Goal: Task Accomplishment & Management: Complete application form

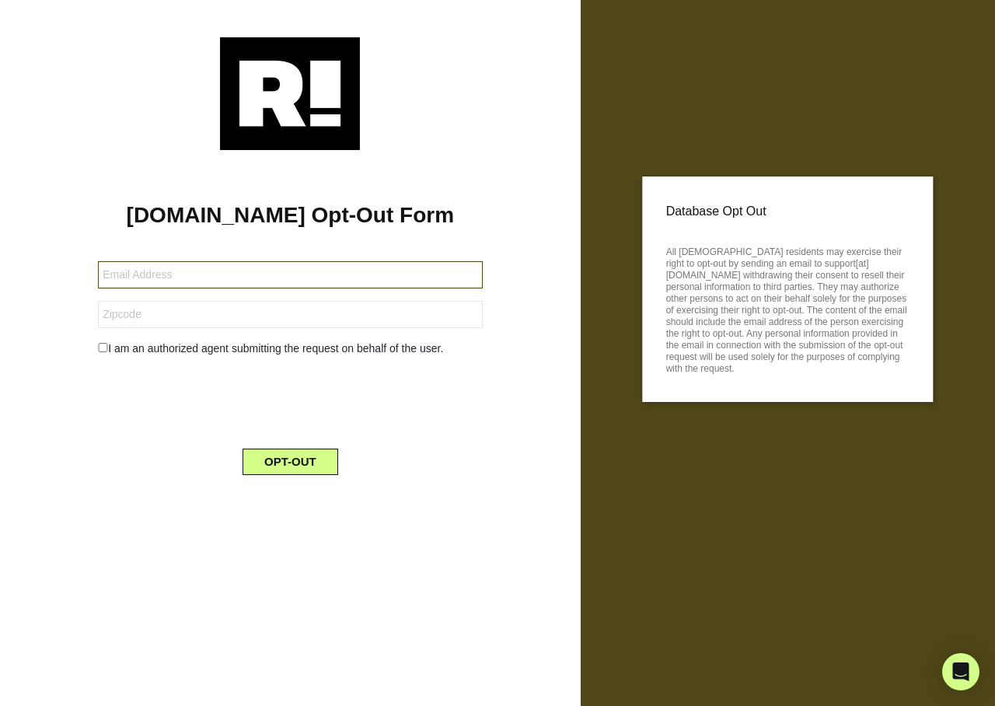
type input "[EMAIL_ADDRESS][DOMAIN_NAME]"
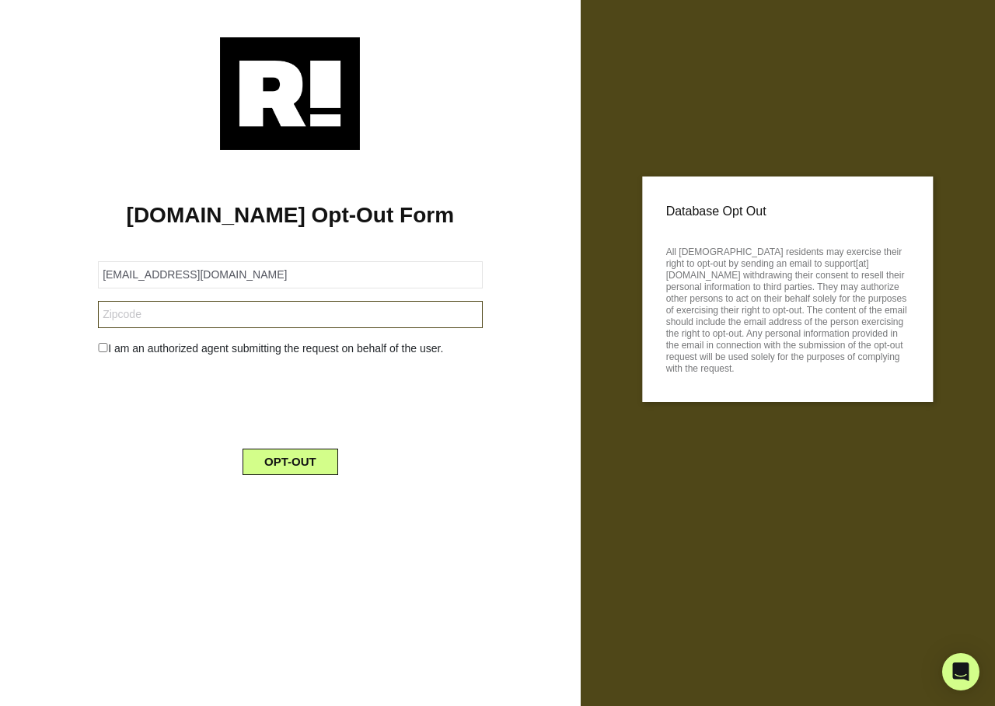
type input "22303"
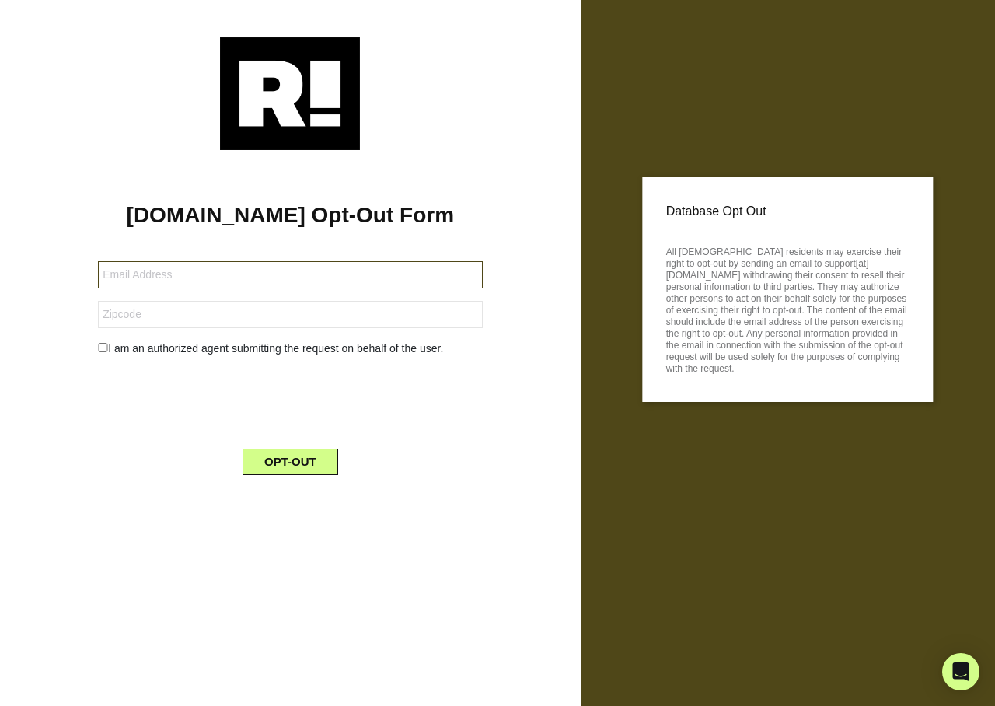
type input "[EMAIL_ADDRESS][DOMAIN_NAME]"
type input "44721"
type input "cosima@pavoncelli.co.uk"
type input "11962"
type input "[EMAIL_ADDRESS][DOMAIN_NAME]"
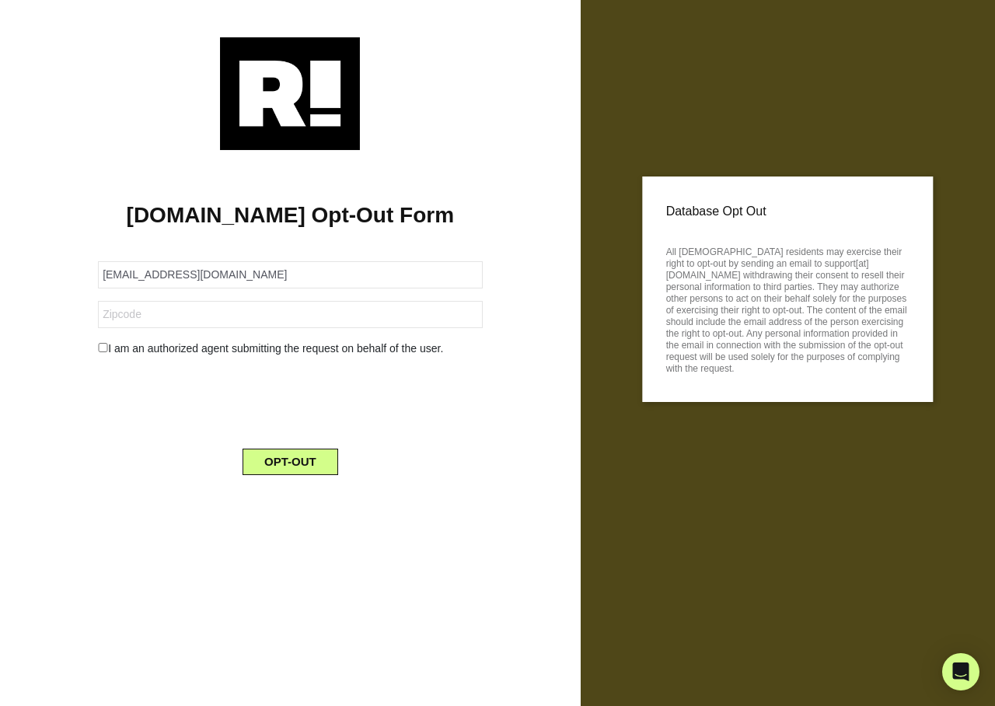
type input "44870"
type input "[EMAIL_ADDRESS][DOMAIN_NAME]"
type input "6430"
